Goal: Task Accomplishment & Management: Use online tool/utility

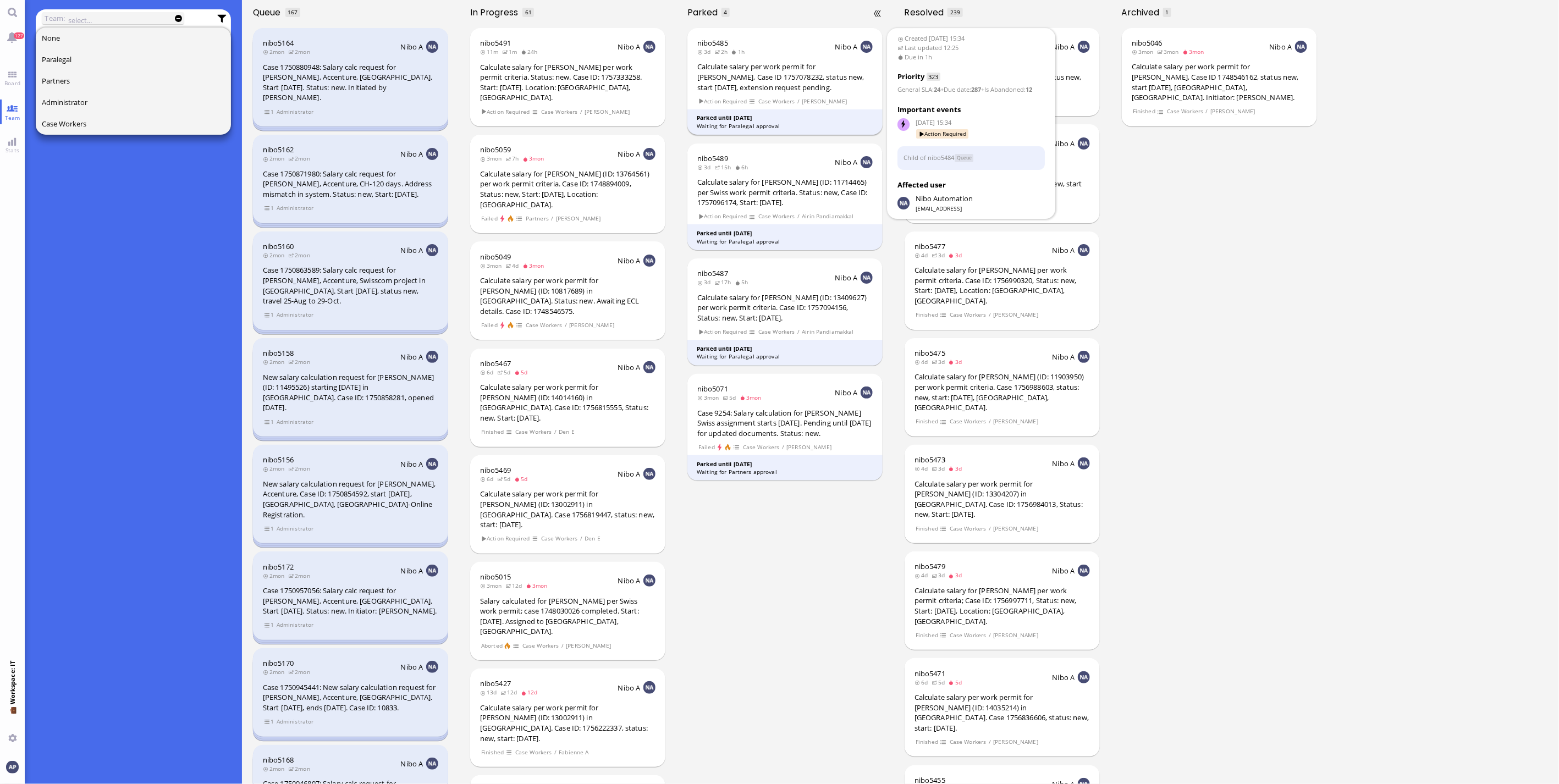
click at [789, 70] on div "Calculate salary per work permit for Domenica Falzarano, Case ID 1757078232, st…" at bounding box center [785, 77] width 176 height 31
